Goal: Task Accomplishment & Management: Manage account settings

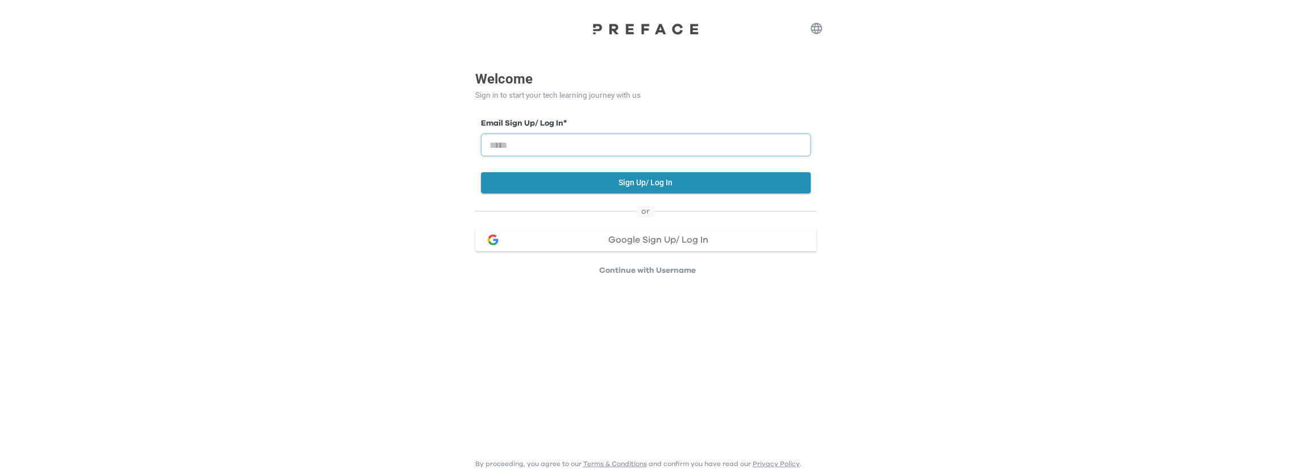
click at [560, 145] on input "email" at bounding box center [646, 145] width 330 height 23
type input "**********"
click at [670, 182] on button "Sign Up/ Log In" at bounding box center [646, 182] width 330 height 21
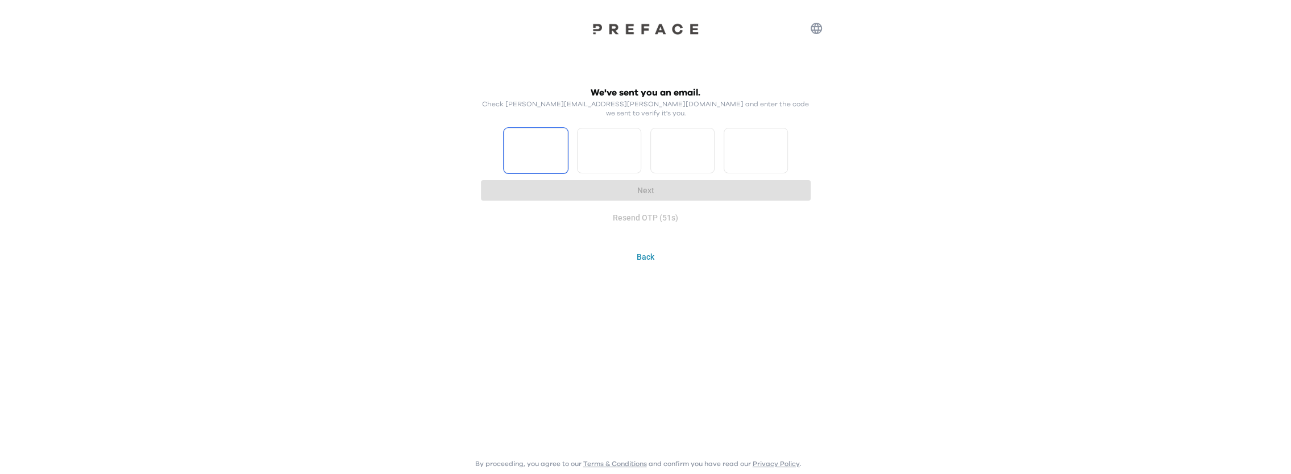
click at [530, 137] on input "Please enter OTP character 1" at bounding box center [536, 150] width 64 height 45
type input "*"
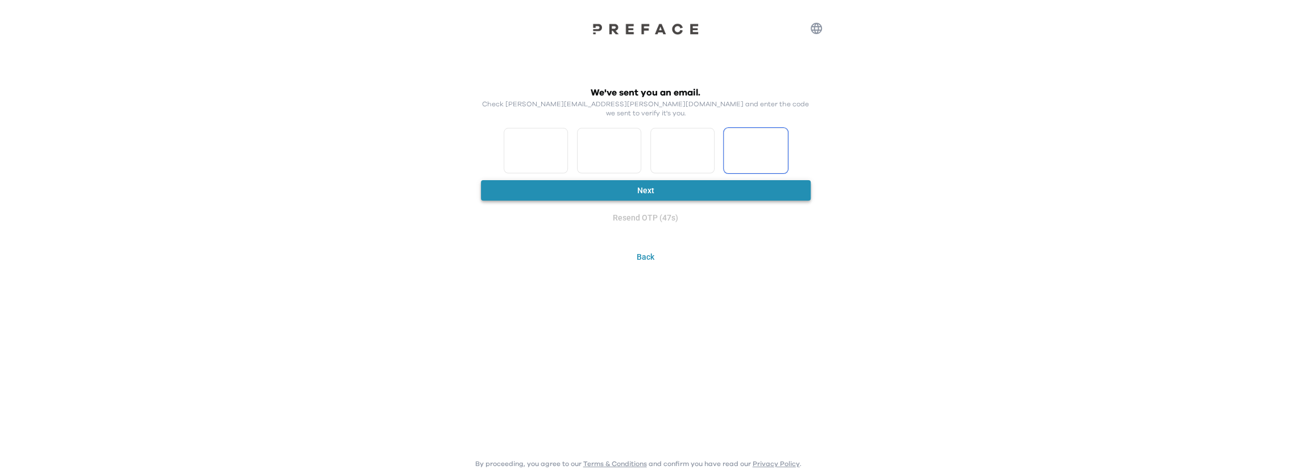
type input "*"
click at [674, 180] on button "Next" at bounding box center [646, 190] width 330 height 21
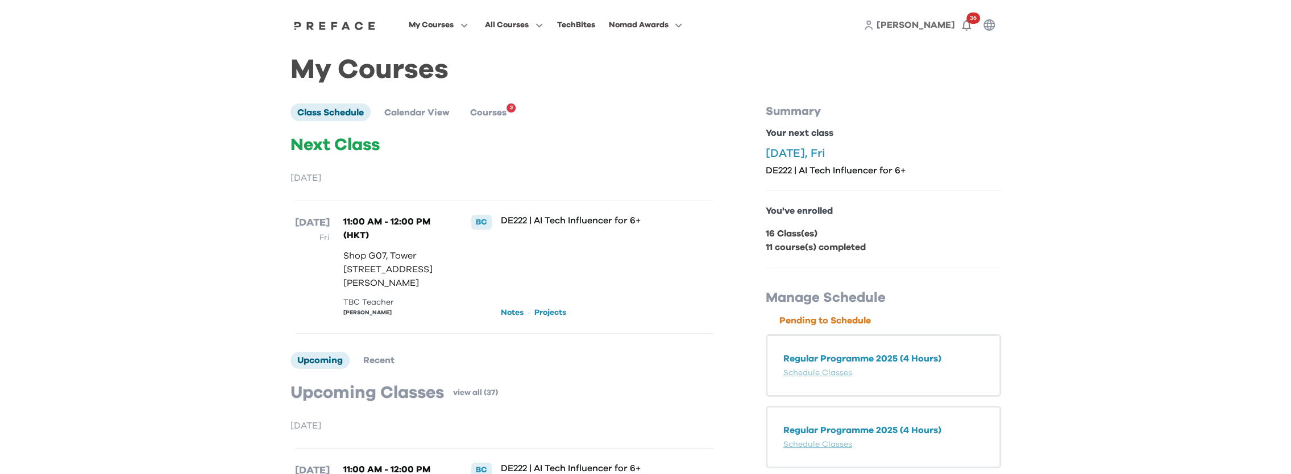
click at [825, 144] on div "Your next class [DATE], Fri DE222 | AI Tech Influencer for 6+" at bounding box center [883, 151] width 235 height 50
click at [929, 138] on p "Your next class" at bounding box center [883, 133] width 235 height 14
click at [498, 113] on span "Courses" at bounding box center [488, 112] width 36 height 9
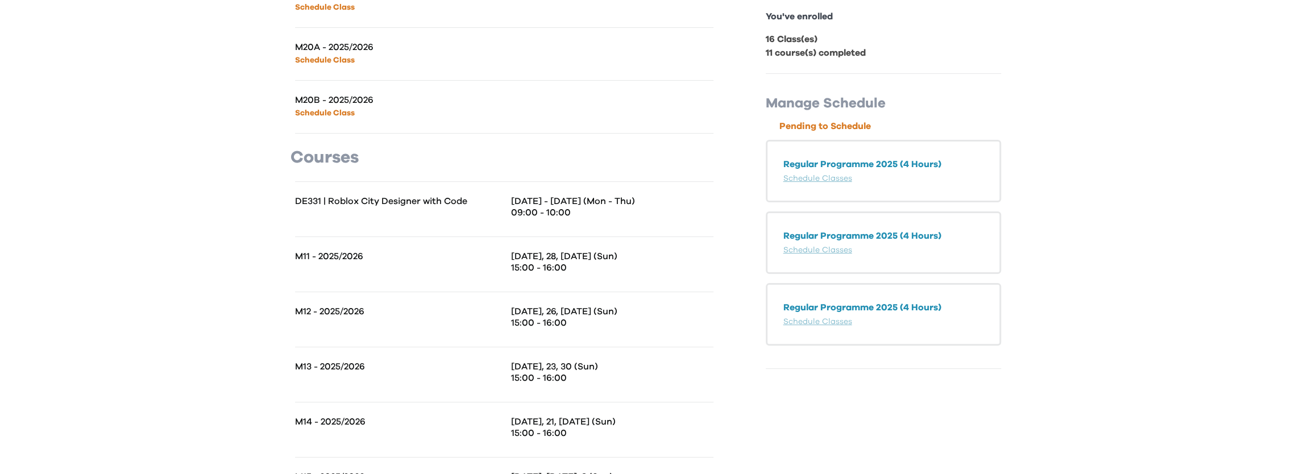
scroll to position [186, 0]
